Goal: Information Seeking & Learning: Check status

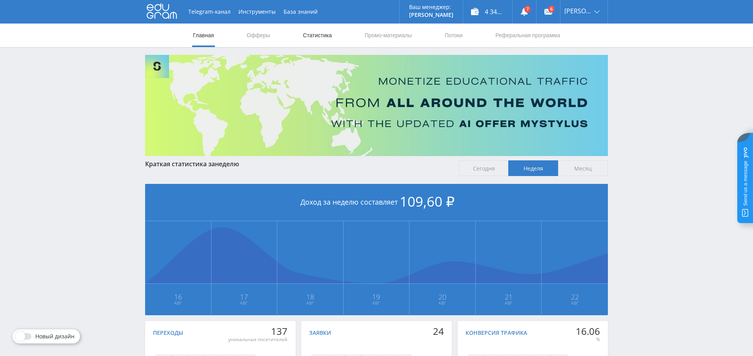
click at [326, 36] on link "Статистика" at bounding box center [317, 36] width 31 height 24
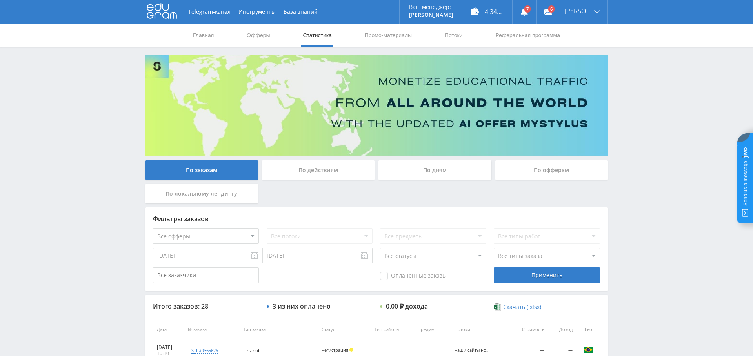
click at [449, 173] on div "По дням" at bounding box center [434, 170] width 113 height 20
click at [0, 0] on input "По дням" at bounding box center [0, 0] width 0 height 0
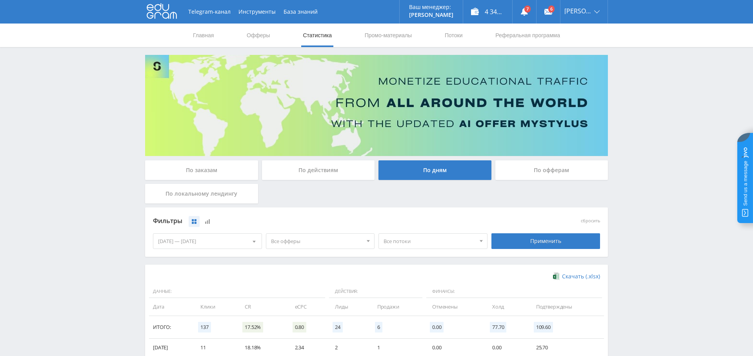
click at [294, 236] on span "Все офферы" at bounding box center [317, 241] width 92 height 15
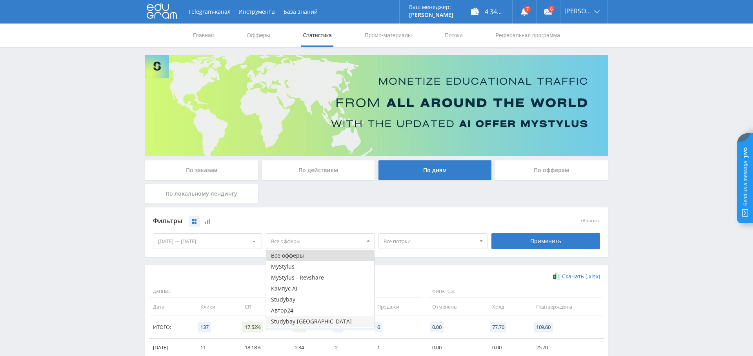
scroll to position [9, 0]
click at [313, 321] on button "Study AI (RevShare)" at bounding box center [320, 323] width 108 height 11
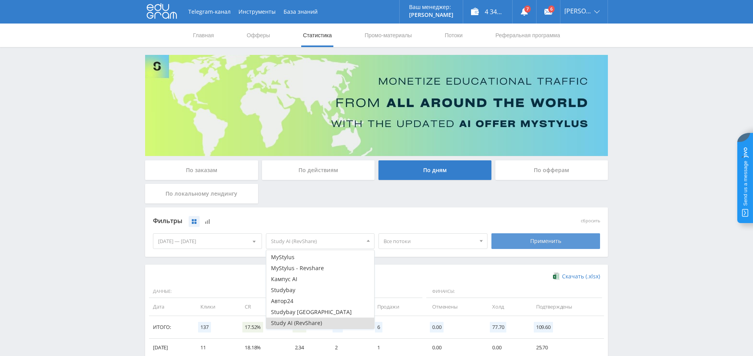
click at [542, 239] on div "Применить" at bounding box center [545, 241] width 109 height 16
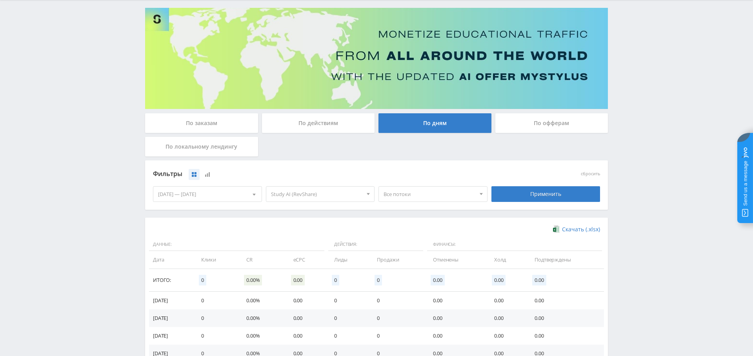
scroll to position [46, 0]
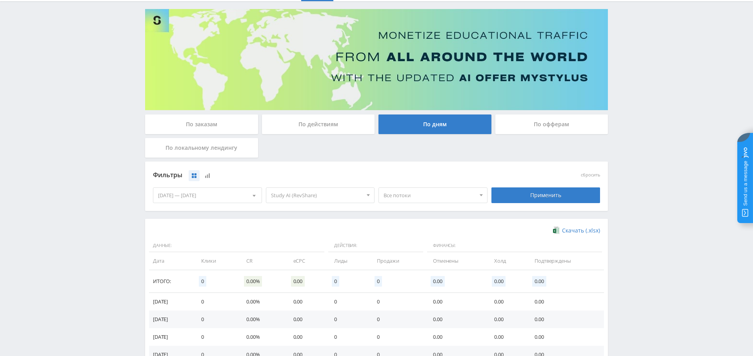
click at [322, 196] on span "Study AI (RevShare)" at bounding box center [317, 195] width 92 height 15
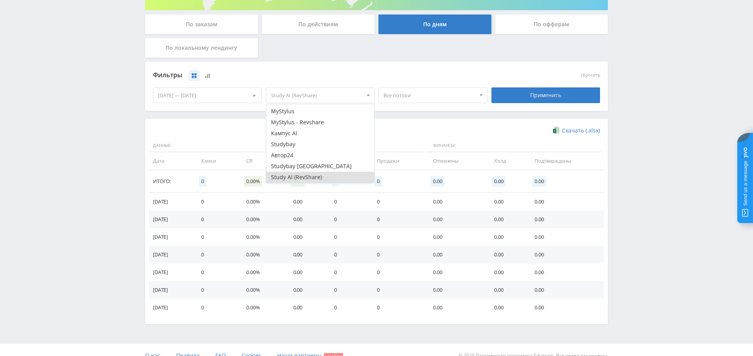
scroll to position [156, 0]
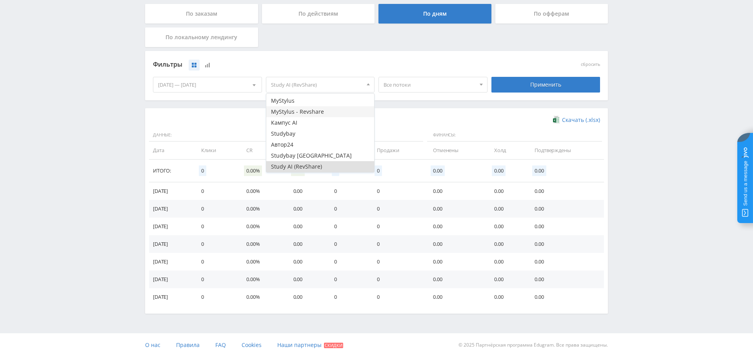
click at [316, 110] on button "MyStylus - Revshare" at bounding box center [320, 111] width 108 height 11
click at [319, 167] on button "Study AI (RevShare)" at bounding box center [320, 166] width 108 height 11
click at [535, 78] on div "Применить" at bounding box center [545, 85] width 109 height 16
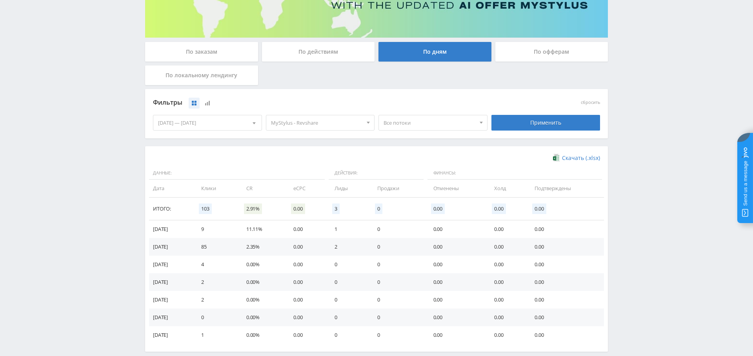
scroll to position [122, 0]
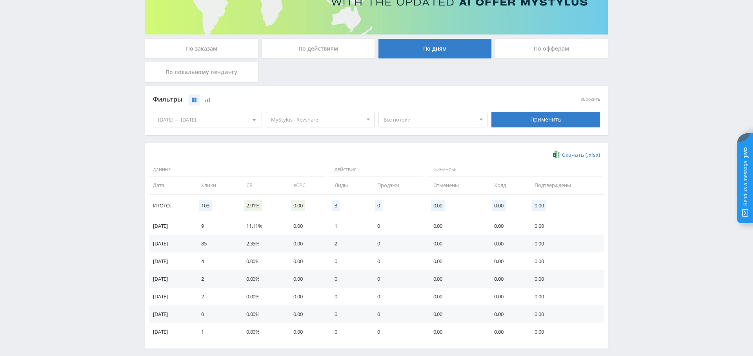
click at [423, 123] on span "Все потоки" at bounding box center [429, 119] width 92 height 15
click at [428, 155] on button "наши сайты новый бот Тони" at bounding box center [433, 156] width 108 height 11
click at [545, 119] on div "Применить" at bounding box center [545, 120] width 109 height 16
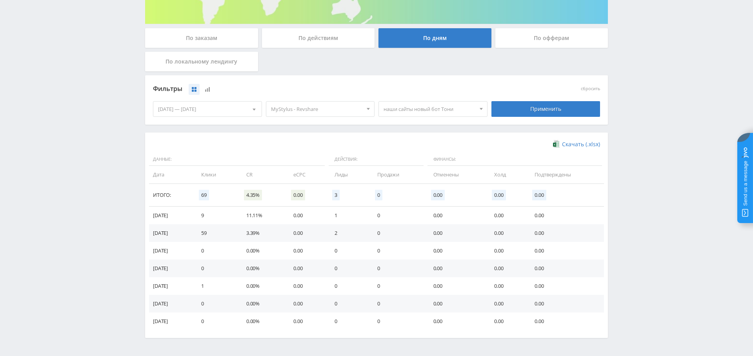
scroll to position [0, 0]
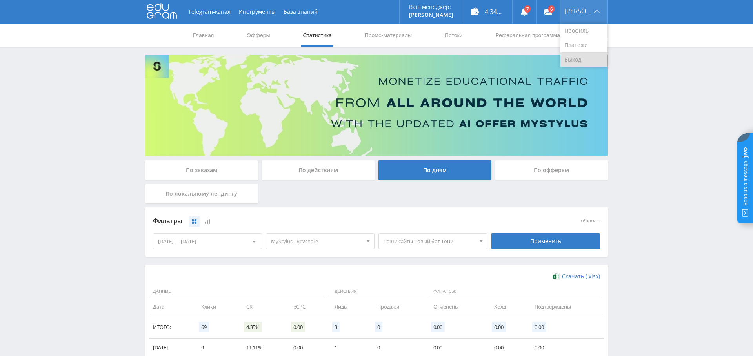
click at [584, 57] on link "Выход" at bounding box center [583, 60] width 47 height 14
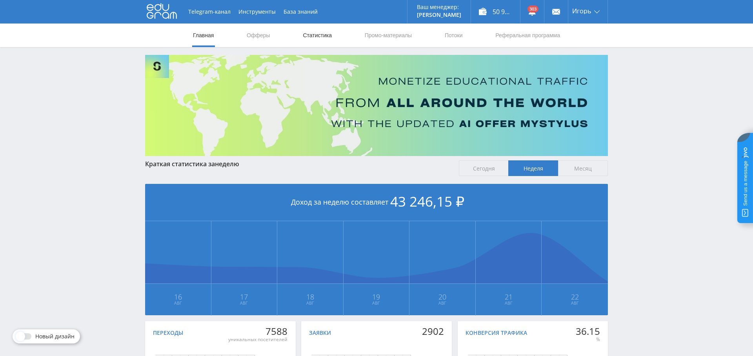
click at [321, 33] on link "Статистика" at bounding box center [317, 36] width 31 height 24
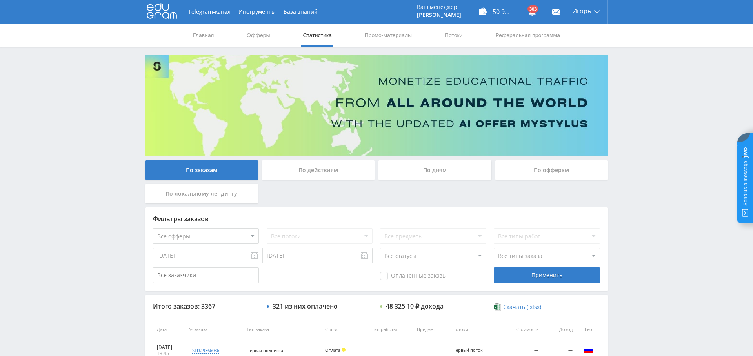
click at [445, 172] on div "По дням" at bounding box center [434, 170] width 113 height 20
click at [0, 0] on input "По дням" at bounding box center [0, 0] width 0 height 0
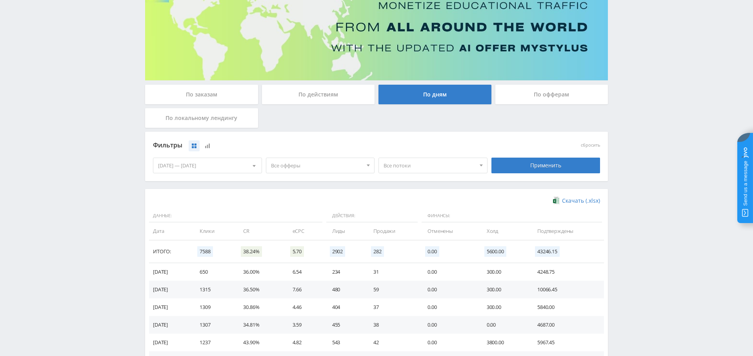
scroll to position [156, 0]
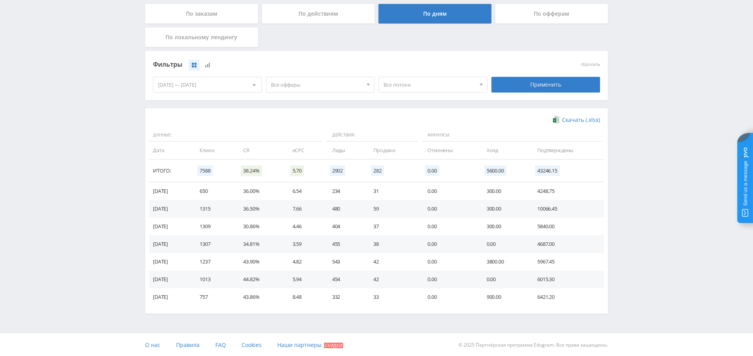
click at [344, 87] on span "Все офферы" at bounding box center [317, 84] width 92 height 15
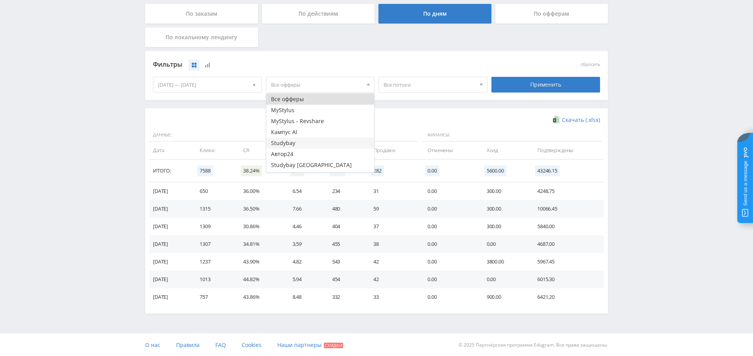
scroll to position [9, 0]
click at [318, 165] on button "Study AI (RevShare)" at bounding box center [320, 166] width 108 height 11
click at [539, 80] on div "Применить" at bounding box center [545, 85] width 109 height 16
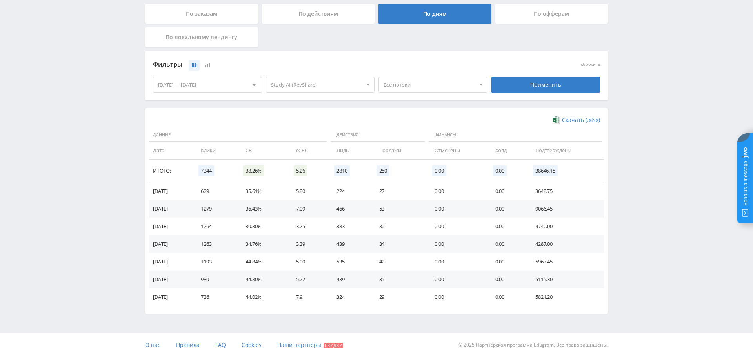
scroll to position [86, 0]
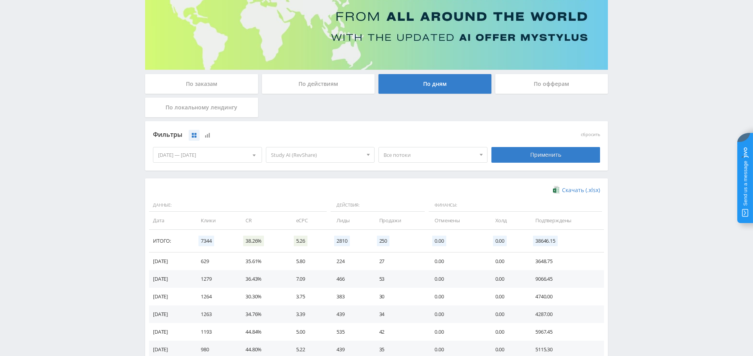
click at [198, 79] on div "По заказам" at bounding box center [201, 84] width 113 height 20
click at [0, 0] on input "По заказам" at bounding box center [0, 0] width 0 height 0
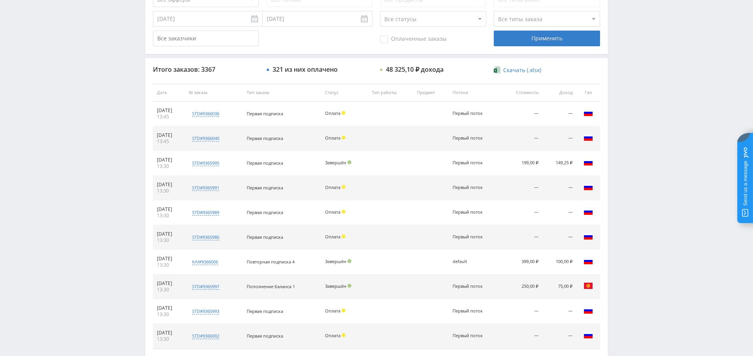
scroll to position [154, 0]
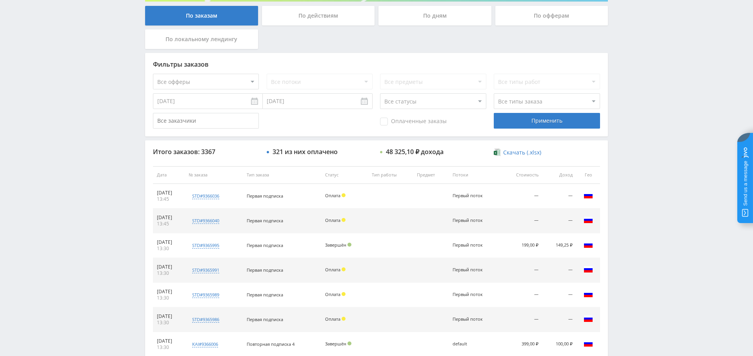
click at [222, 78] on select "Все офферы MyStylus MyStylus - Revshare Кампус AI Studybay Автор24 Studybay Bra…" at bounding box center [206, 82] width 106 height 16
select select "376"
drag, startPoint x: 418, startPoint y: 121, endPoint x: 474, endPoint y: 114, distance: 56.9
click at [418, 121] on span "Оплаченные заказы" at bounding box center [413, 122] width 67 height 8
click at [0, 0] on input "Оплаченные заказы" at bounding box center [0, 0] width 0 height 0
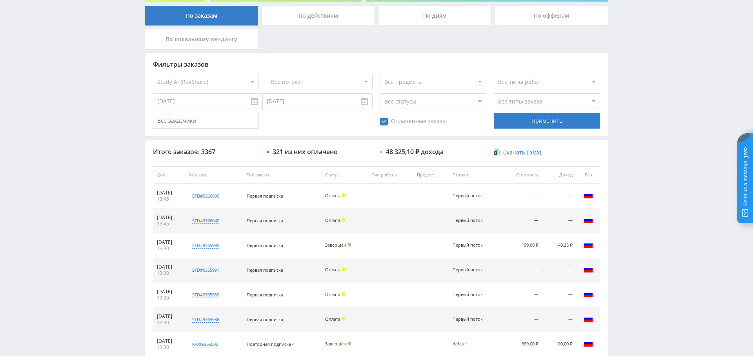
click at [510, 109] on div "Фильтры заказов Все офферы MyStylus MyStylus - Revshare Кампус AI Studybay Авто…" at bounding box center [376, 95] width 463 height 84
click at [512, 103] on select "Все типы заказа [PERSON_NAME] Новый заказ" at bounding box center [547, 101] width 106 height 16
click at [494, 93] on select "Все типы заказа [PERSON_NAME] Новый заказ" at bounding box center [547, 101] width 106 height 16
click at [552, 123] on div "Применить" at bounding box center [547, 121] width 106 height 16
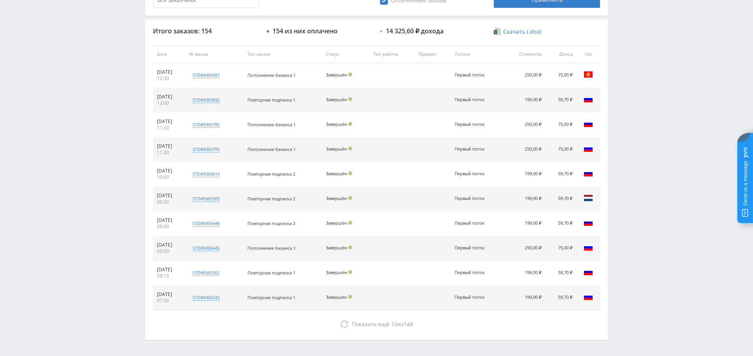
scroll to position [277, 0]
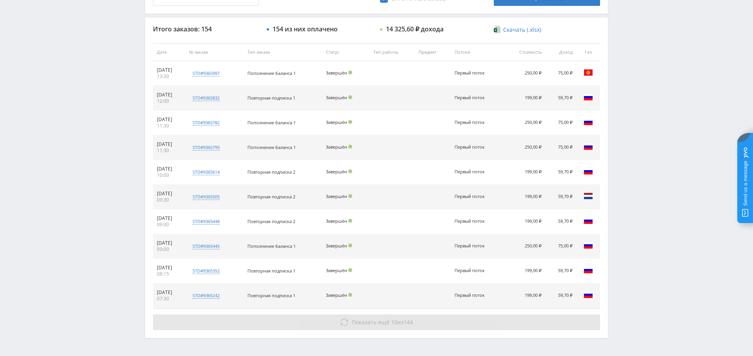
click at [396, 319] on span "Показать ещё 10 из 144" at bounding box center [382, 321] width 61 height 7
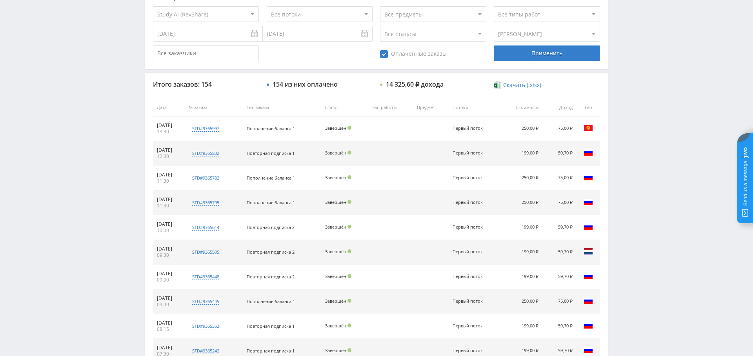
scroll to position [217, 0]
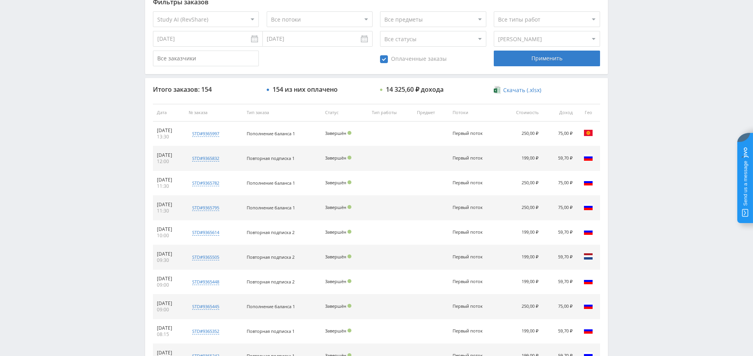
click at [534, 37] on select "Все типы заказа [PERSON_NAME] Новый заказ" at bounding box center [547, 39] width 106 height 16
click at [494, 31] on select "Все типы заказа [PERSON_NAME] Новый заказ" at bounding box center [547, 39] width 106 height 16
click at [532, 52] on div "Применить" at bounding box center [547, 59] width 106 height 16
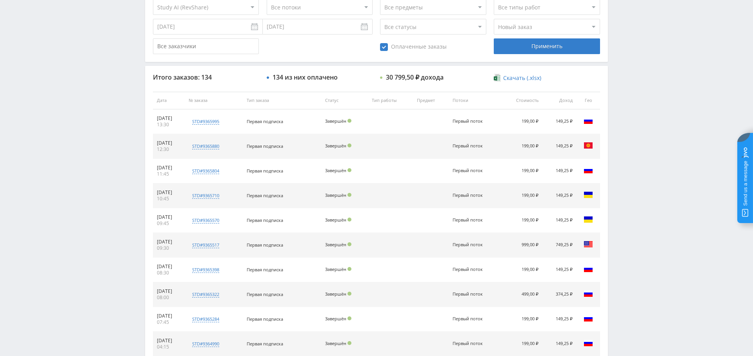
scroll to position [229, 0]
click at [532, 28] on select "Все типы заказа [PERSON_NAME] Новый заказ" at bounding box center [547, 27] width 106 height 16
select select "0"
click at [494, 19] on select "Все типы заказа [PERSON_NAME] Новый заказ" at bounding box center [547, 27] width 106 height 16
click at [543, 48] on div "Применить" at bounding box center [547, 47] width 106 height 16
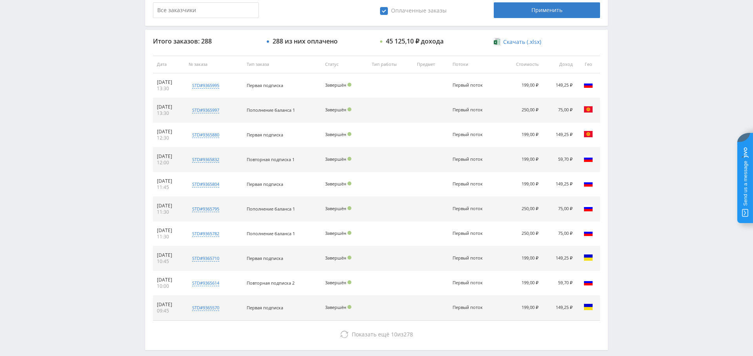
scroll to position [300, 0]
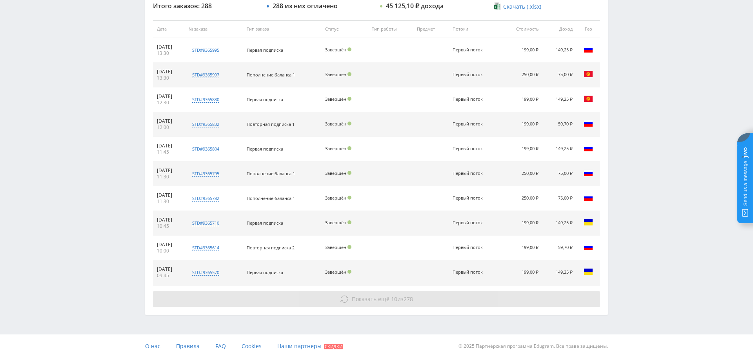
click at [393, 291] on button "Показать ещё 10 из 278" at bounding box center [376, 299] width 447 height 16
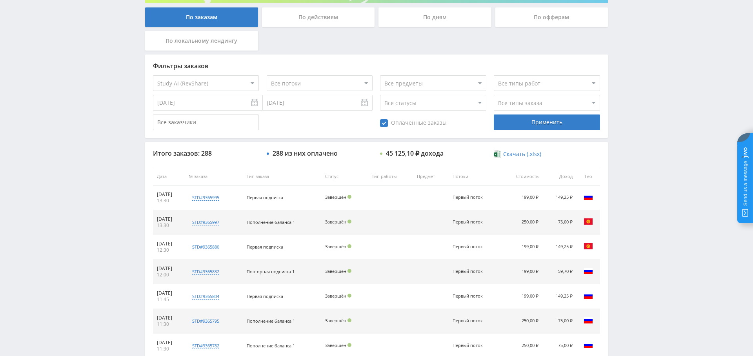
scroll to position [0, 0]
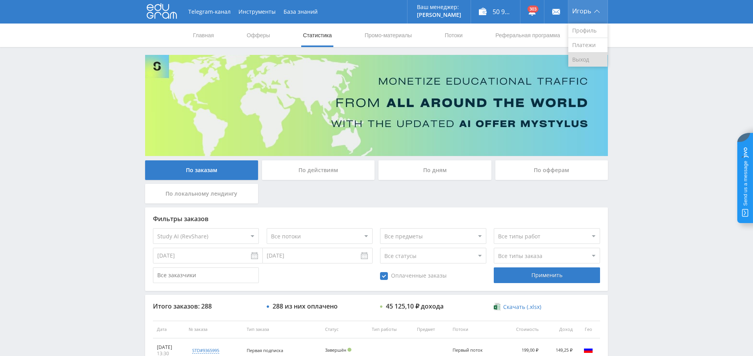
click at [590, 60] on link "Выход" at bounding box center [587, 60] width 39 height 14
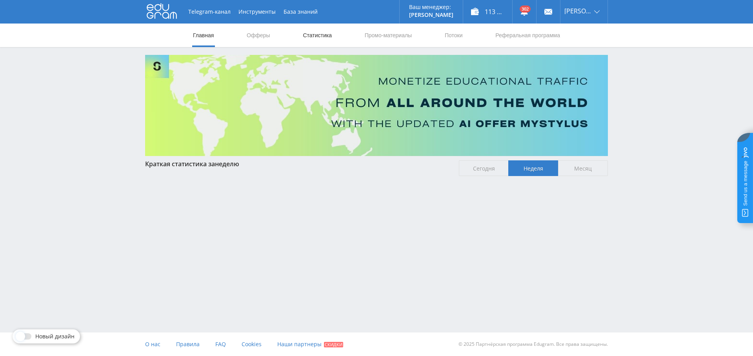
click at [319, 37] on link "Статистика" at bounding box center [317, 36] width 31 height 24
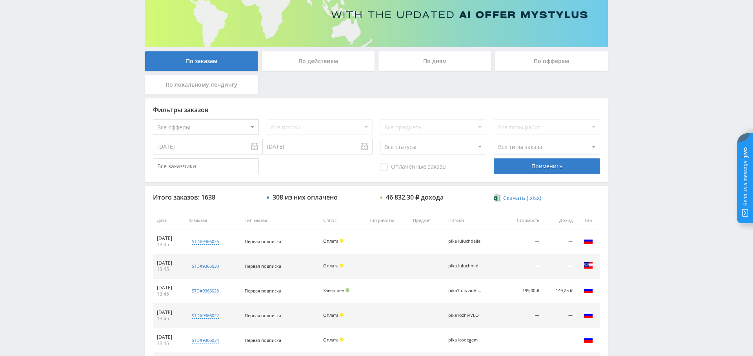
scroll to position [166, 0]
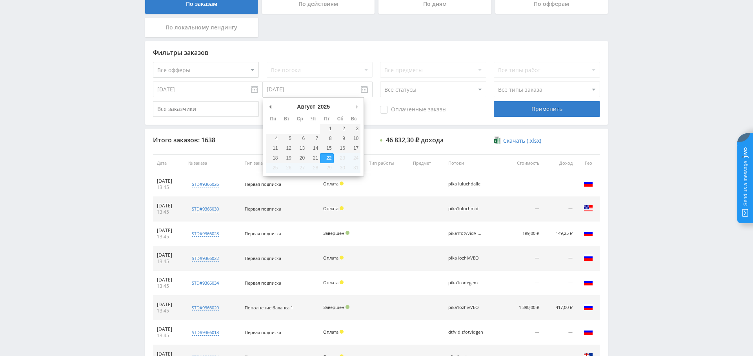
drag, startPoint x: 296, startPoint y: 94, endPoint x: 290, endPoint y: 93, distance: 6.4
click at [296, 94] on input "[DATE]" at bounding box center [318, 90] width 110 height 16
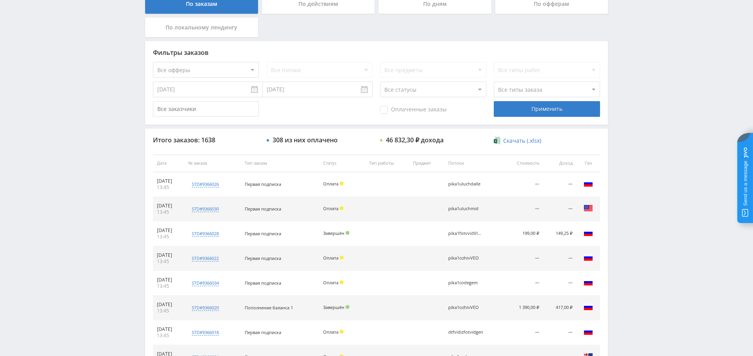
click at [216, 79] on div "Фильтры заказов Все офферы MyStylus MyStylus - Revshare Кампус AI Studybay Авто…" at bounding box center [376, 83] width 463 height 84
click at [217, 71] on select "Все офферы MyStylus MyStylus - Revshare Кампус AI Studybay Автор24 Studybay Bra…" at bounding box center [206, 70] width 106 height 16
select select "376"
click at [406, 108] on span "Оплаченные заказы" at bounding box center [413, 110] width 67 height 8
click at [0, 0] on input "Оплаченные заказы" at bounding box center [0, 0] width 0 height 0
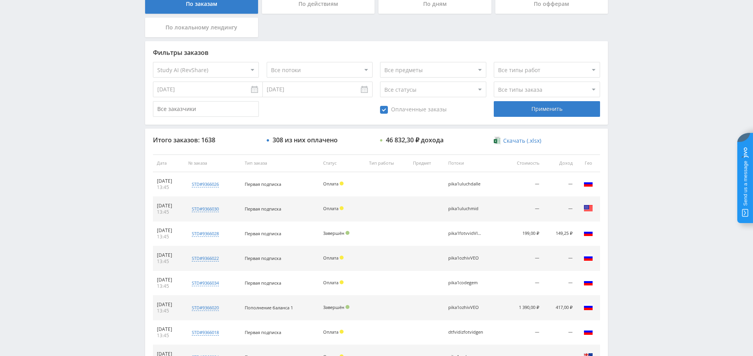
drag, startPoint x: 562, startPoint y: 113, endPoint x: 528, endPoint y: 111, distance: 34.6
click at [562, 113] on div "Применить" at bounding box center [547, 109] width 106 height 16
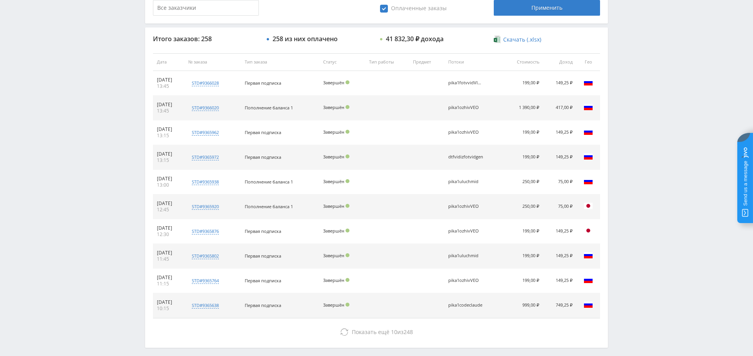
scroll to position [268, 0]
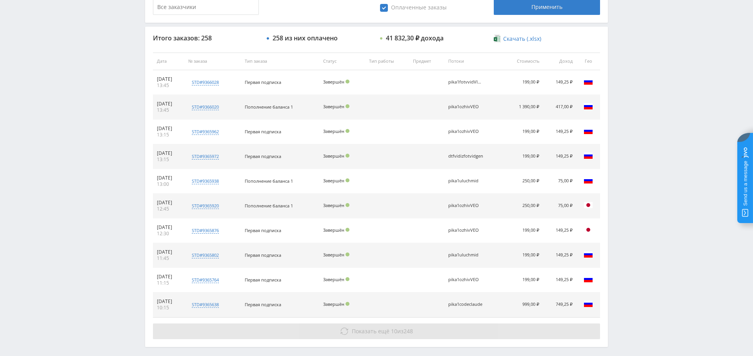
click at [380, 332] on span "Показать ещё" at bounding box center [371, 330] width 38 height 7
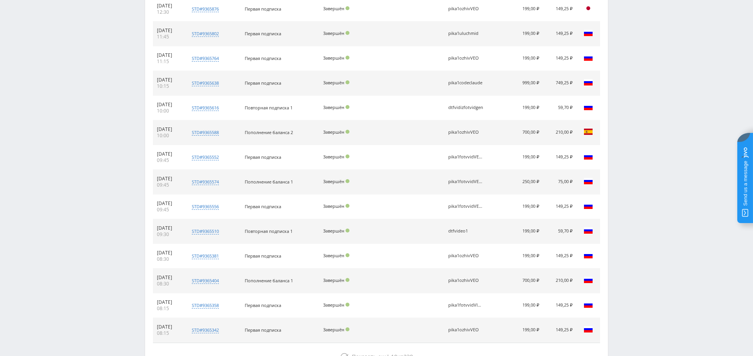
scroll to position [521, 0]
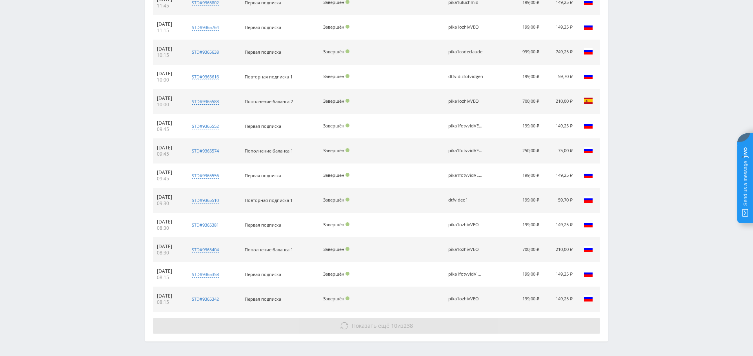
click at [383, 328] on button "Показать ещё 10 из 238" at bounding box center [376, 326] width 447 height 16
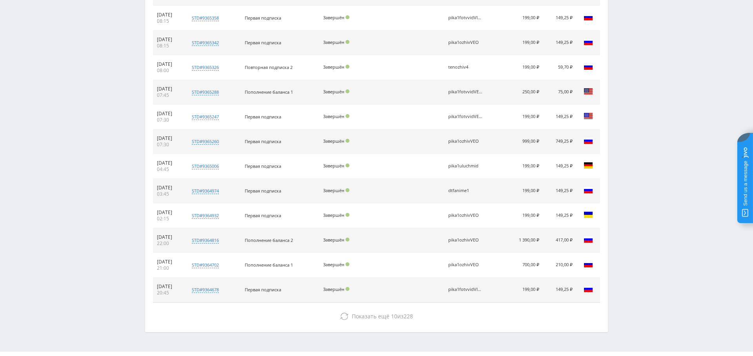
scroll to position [792, 0]
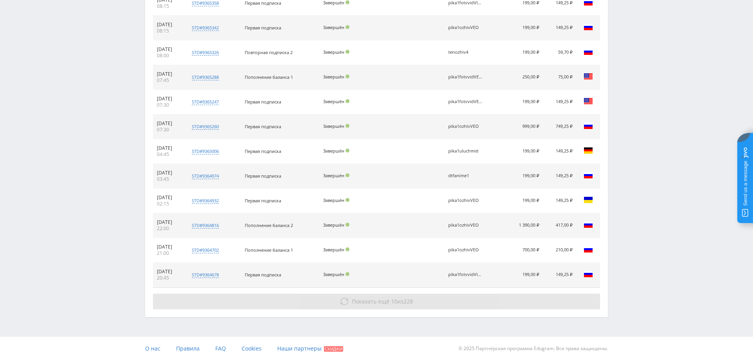
click at [365, 301] on button "Показать ещё 10 из 228" at bounding box center [376, 302] width 447 height 16
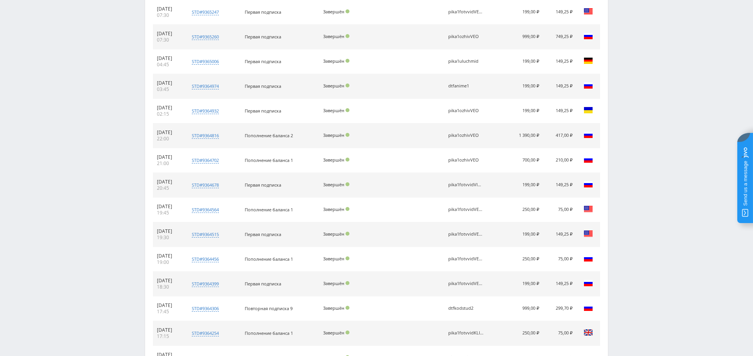
scroll to position [962, 0]
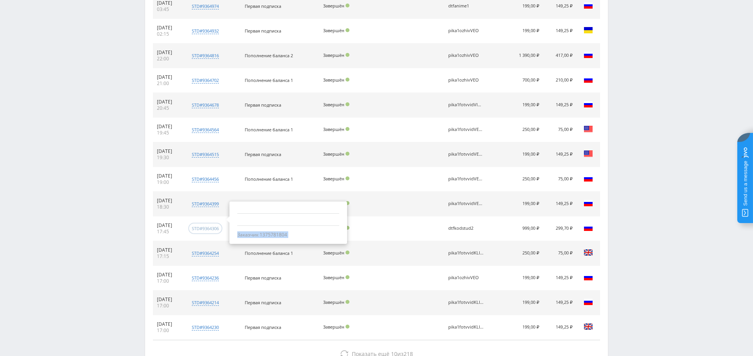
drag, startPoint x: 312, startPoint y: 222, endPoint x: 232, endPoint y: 225, distance: 80.0
click at [232, 225] on tr "21.08.2025 17:45 std#9364306 Заказчик 1375781804 Повторная подписка 9 Завершён …" at bounding box center [376, 228] width 447 height 25
click at [444, 223] on td at bounding box center [426, 228] width 35 height 25
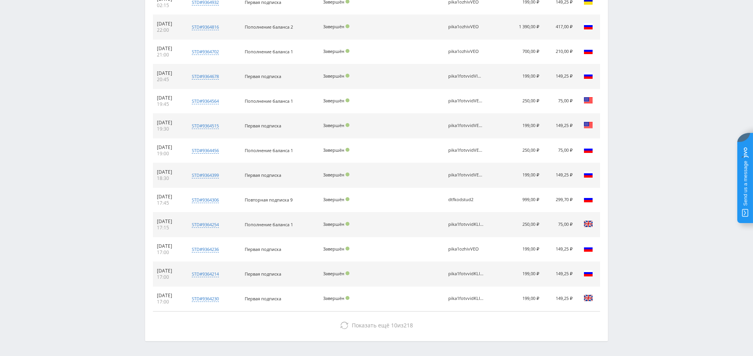
scroll to position [1013, 0]
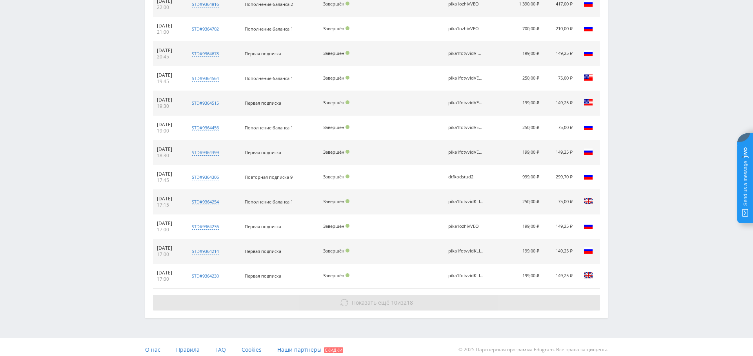
click at [394, 299] on span "10" at bounding box center [394, 302] width 6 height 7
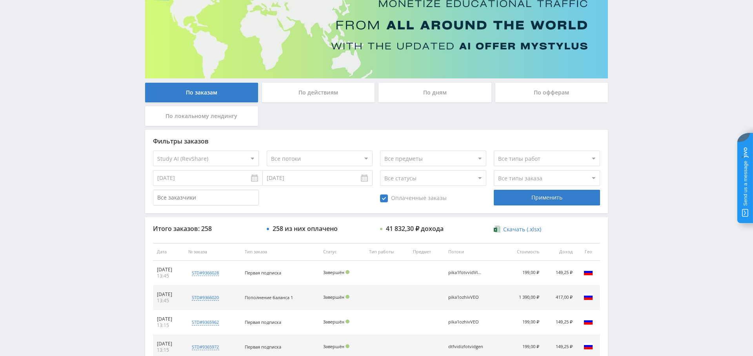
scroll to position [0, 0]
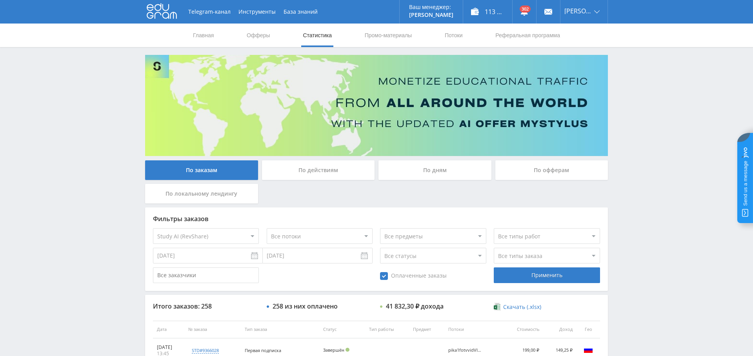
click at [421, 171] on div "По дням" at bounding box center [434, 170] width 113 height 20
click at [0, 0] on input "По дням" at bounding box center [0, 0] width 0 height 0
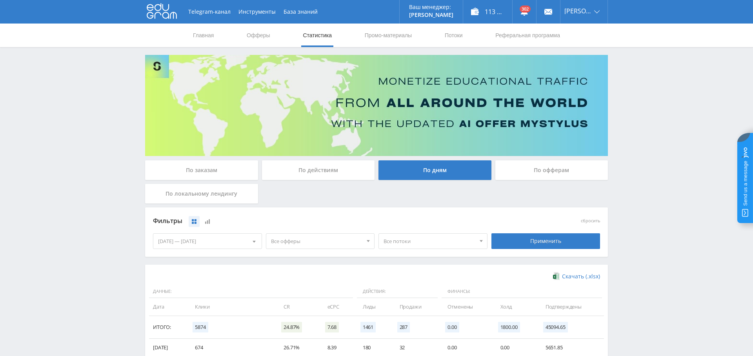
drag, startPoint x: 322, startPoint y: 243, endPoint x: 322, endPoint y: 249, distance: 5.9
click at [322, 243] on span "Все офферы" at bounding box center [317, 241] width 92 height 15
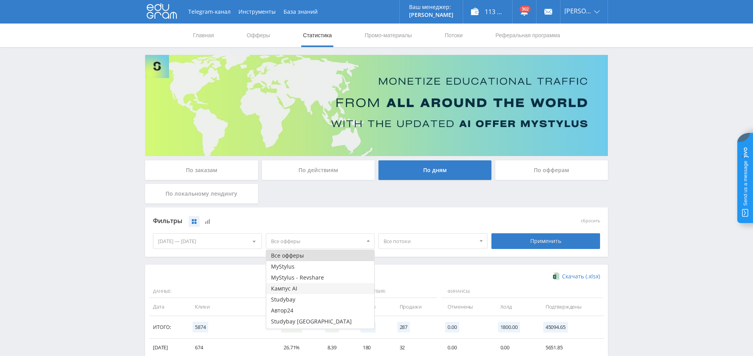
scroll to position [9, 0]
click at [320, 326] on button "Study AI (RevShare)" at bounding box center [320, 323] width 108 height 11
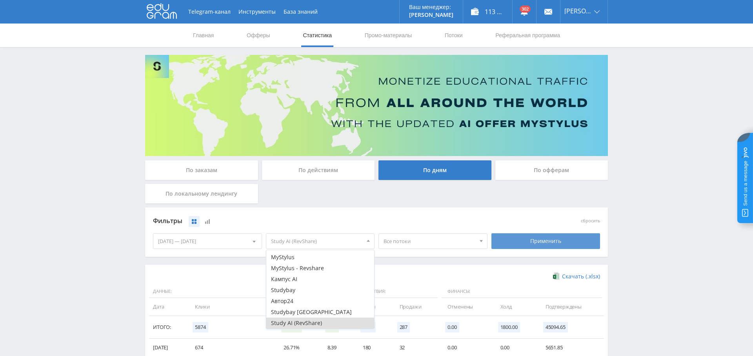
click at [527, 240] on div "Применить" at bounding box center [545, 241] width 109 height 16
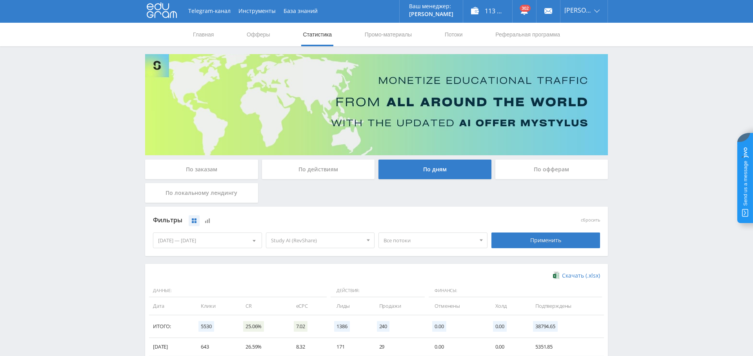
scroll to position [0, 0]
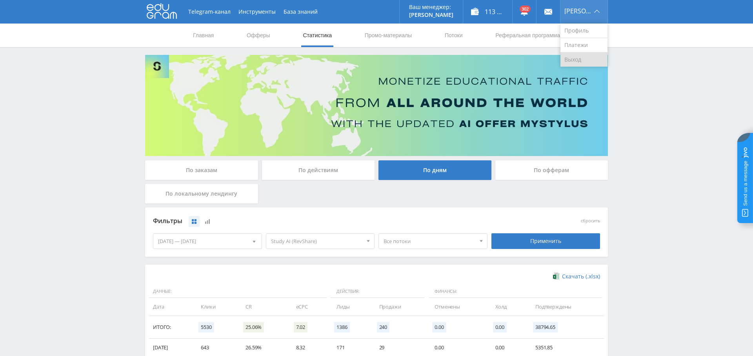
click at [579, 58] on link "Выход" at bounding box center [583, 60] width 47 height 14
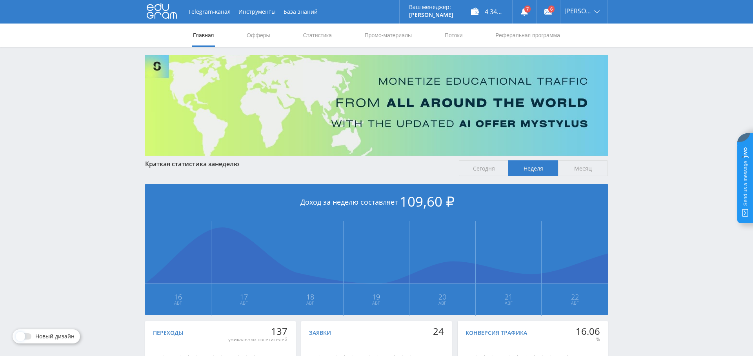
drag, startPoint x: 322, startPoint y: 35, endPoint x: 320, endPoint y: 56, distance: 20.9
click at [321, 35] on link "Статистика" at bounding box center [317, 36] width 31 height 24
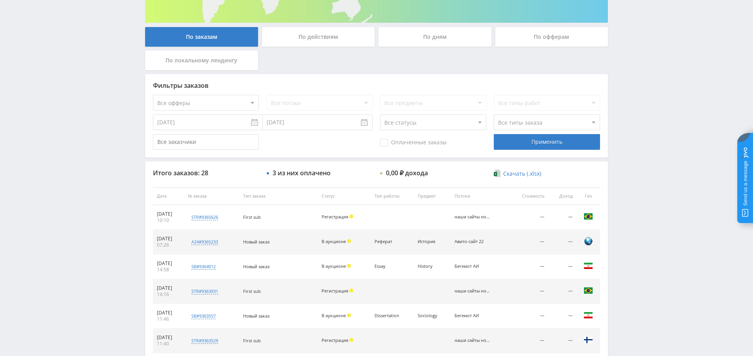
scroll to position [129, 0]
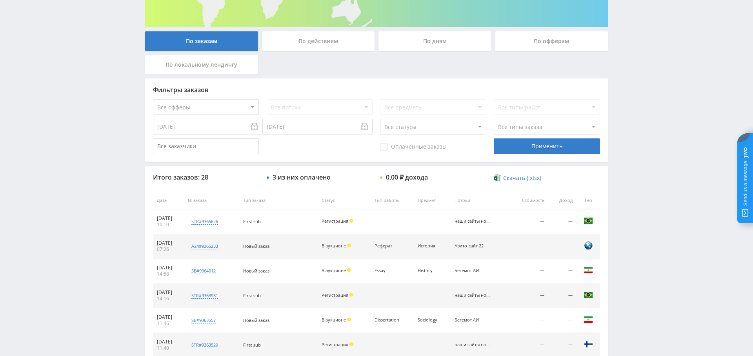
click at [422, 44] on div "По дням" at bounding box center [434, 41] width 113 height 20
click at [0, 0] on input "По дням" at bounding box center [0, 0] width 0 height 0
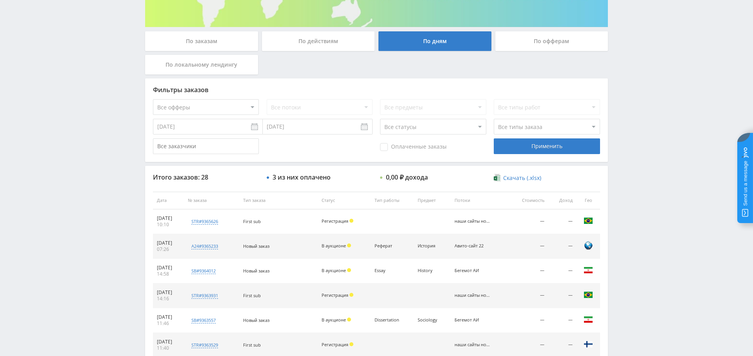
scroll to position [0, 0]
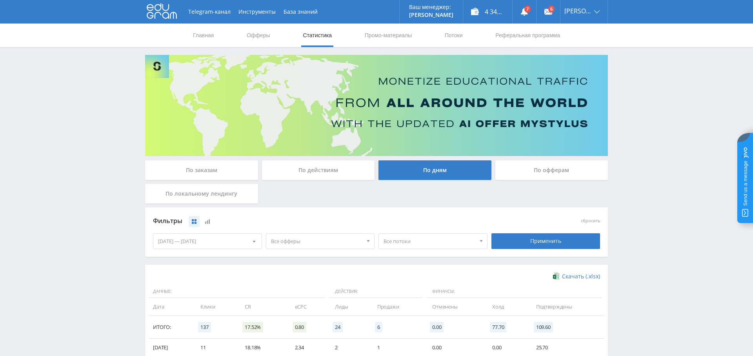
click at [309, 238] on span "Все офферы" at bounding box center [317, 241] width 92 height 15
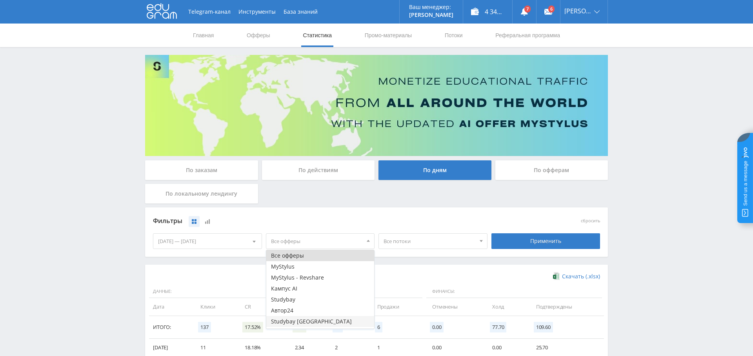
click at [310, 318] on button "Studybay [GEOGRAPHIC_DATA]" at bounding box center [320, 321] width 108 height 11
click at [311, 277] on button "MyStylus - Revshare" at bounding box center [320, 277] width 108 height 11
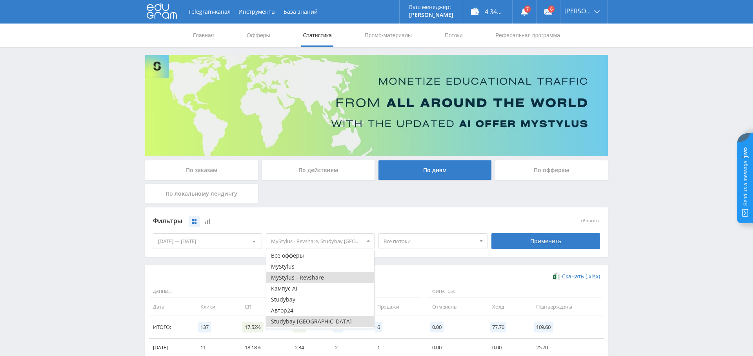
click at [324, 323] on button "Studybay [GEOGRAPHIC_DATA]" at bounding box center [320, 321] width 108 height 11
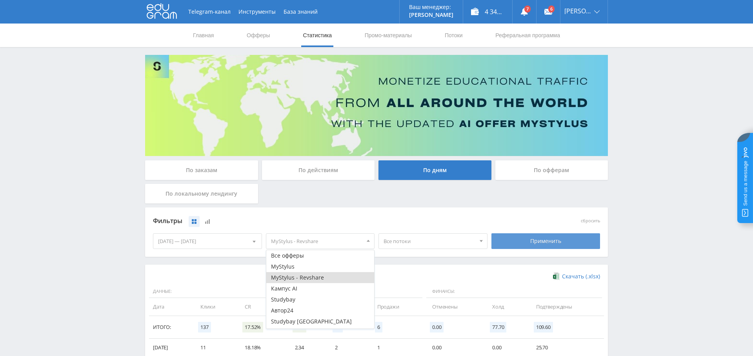
click at [538, 243] on div "Применить" at bounding box center [545, 241] width 109 height 16
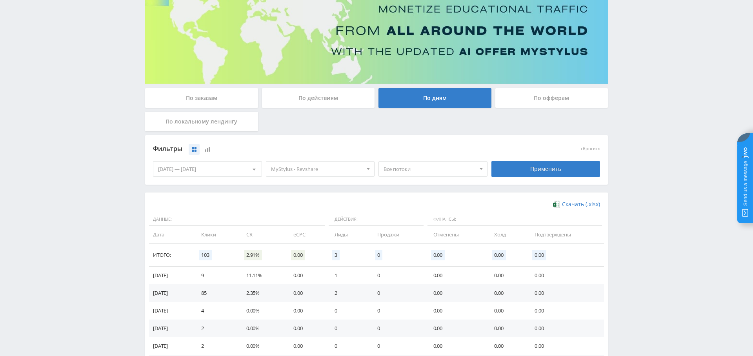
scroll to position [71, 0]
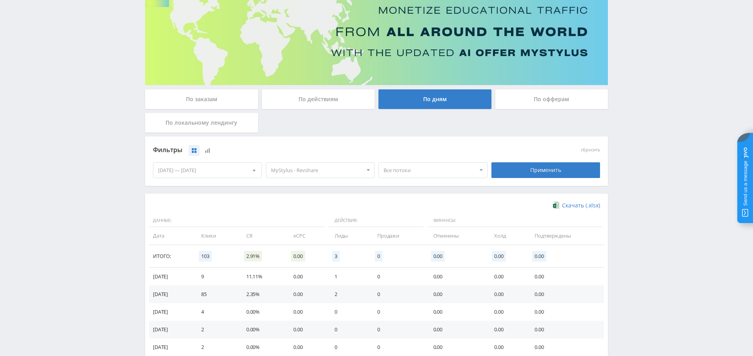
click at [196, 93] on div "По заказам" at bounding box center [201, 99] width 113 height 20
click at [0, 0] on input "По заказам" at bounding box center [0, 0] width 0 height 0
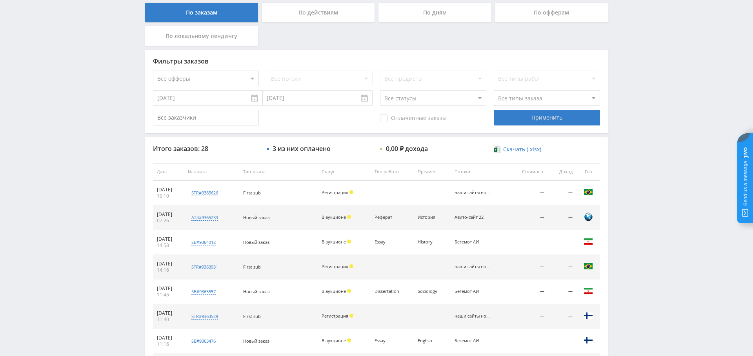
scroll to position [0, 0]
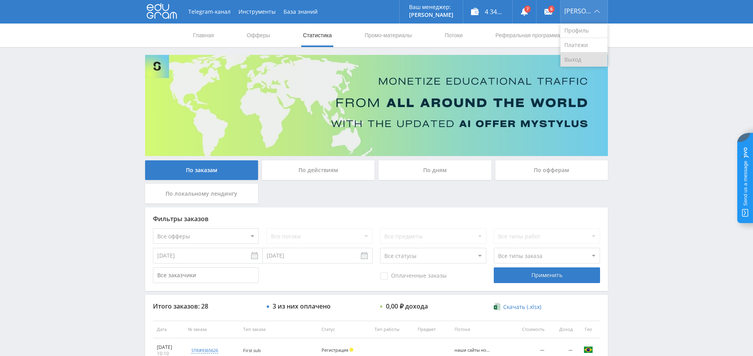
click at [588, 58] on link "Выход" at bounding box center [583, 60] width 47 height 14
